Goal: Navigation & Orientation: Find specific page/section

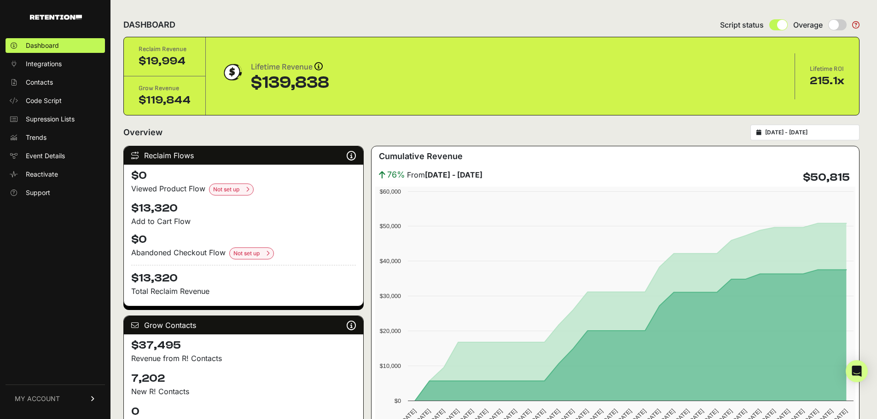
click at [819, 136] on div "[DATE] - [DATE]" at bounding box center [804, 133] width 109 height 16
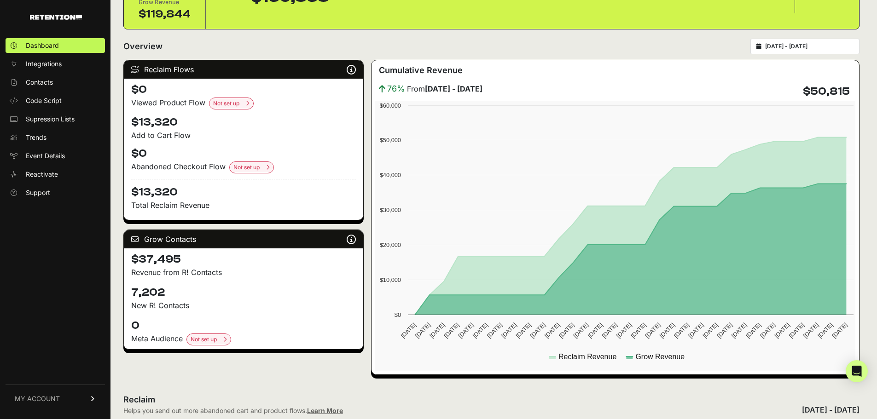
scroll to position [92, 0]
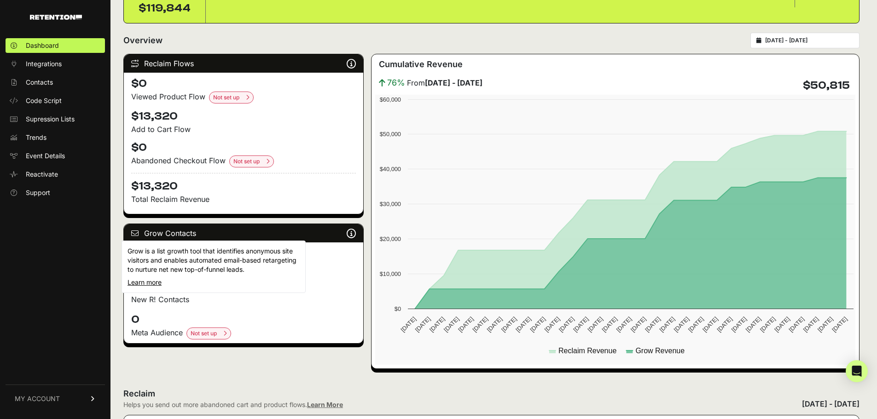
click at [351, 234] on icon at bounding box center [351, 233] width 9 height 0
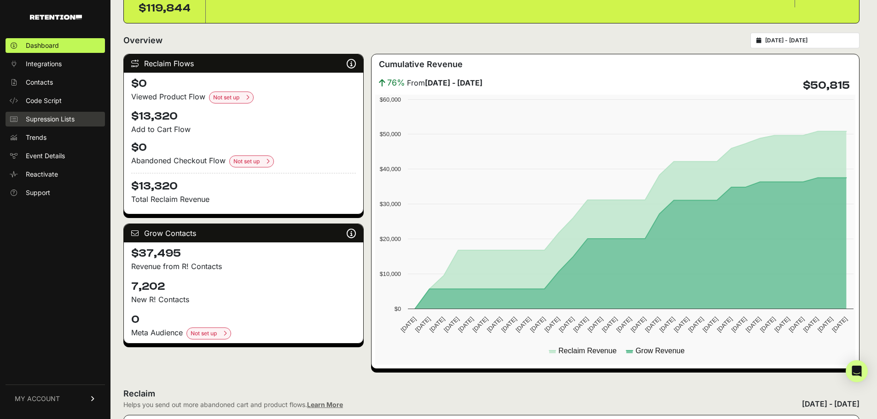
click at [65, 125] on link "Supression Lists" at bounding box center [55, 119] width 99 height 15
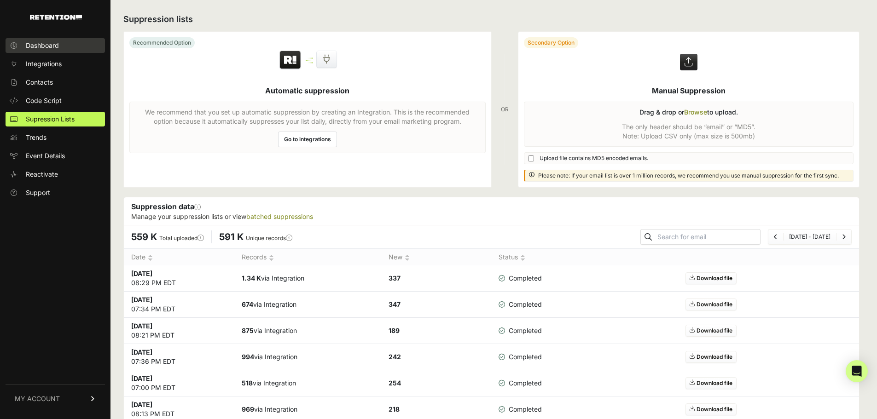
click at [49, 46] on span "Dashboard" at bounding box center [42, 45] width 33 height 9
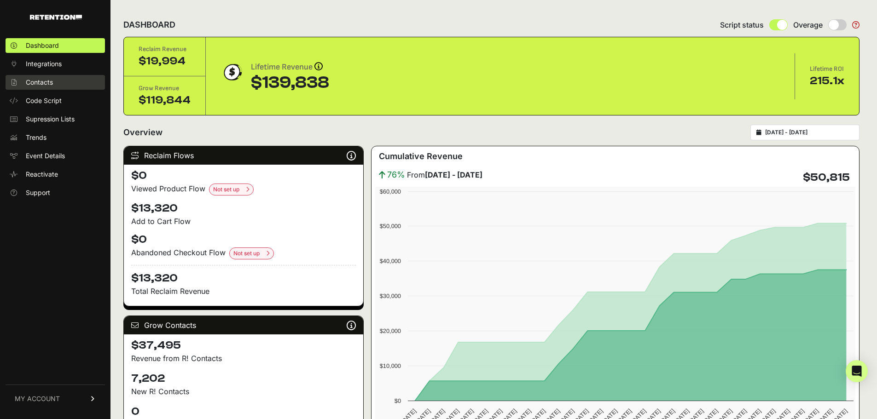
click at [47, 86] on span "Contacts" at bounding box center [39, 82] width 27 height 9
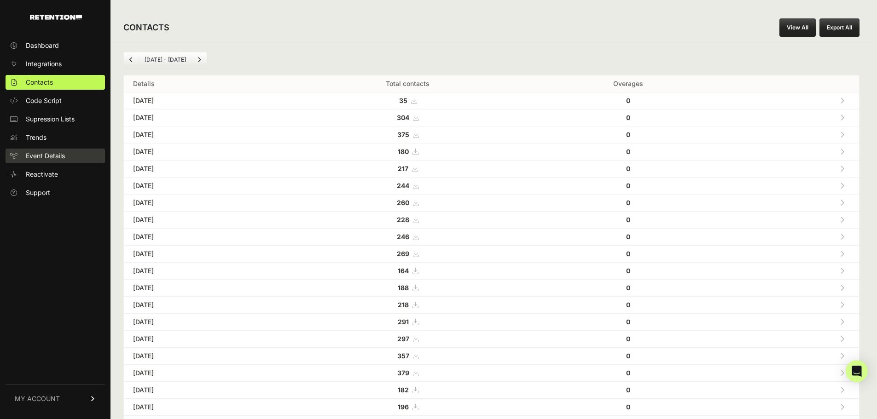
click at [67, 157] on link "Event Details" at bounding box center [55, 156] width 99 height 15
click at [39, 158] on span "Event Details" at bounding box center [45, 155] width 39 height 9
